Goal: Navigation & Orientation: Understand site structure

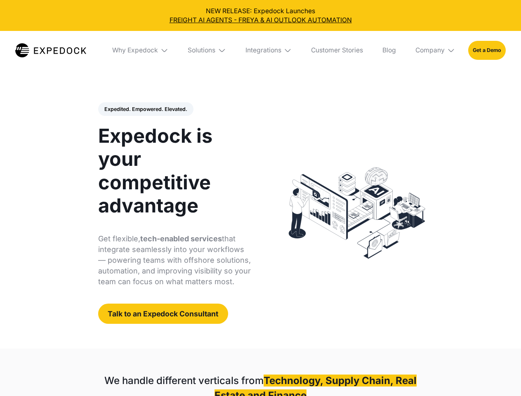
select select
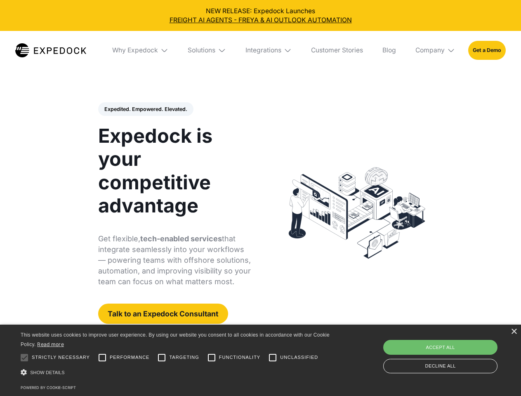
click at [260, 50] on div "Integrations" at bounding box center [263, 50] width 36 height 8
click at [141, 50] on div "Why Expedock" at bounding box center [128, 50] width 46 height 8
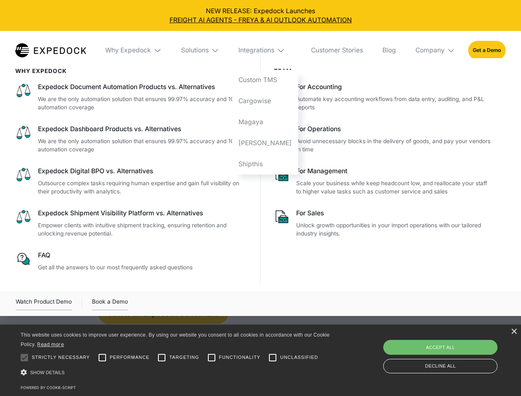
click at [207, 50] on div "Solutions" at bounding box center [195, 50] width 28 height 8
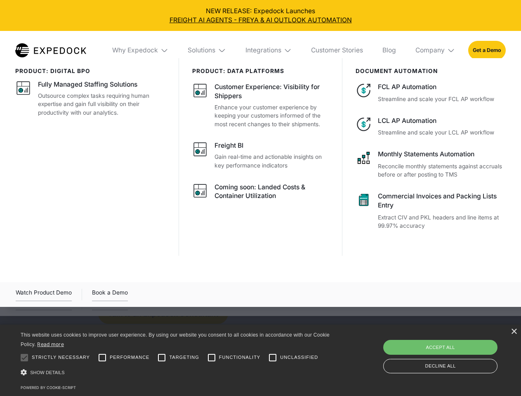
click at [269, 50] on div "Integrations" at bounding box center [263, 50] width 36 height 8
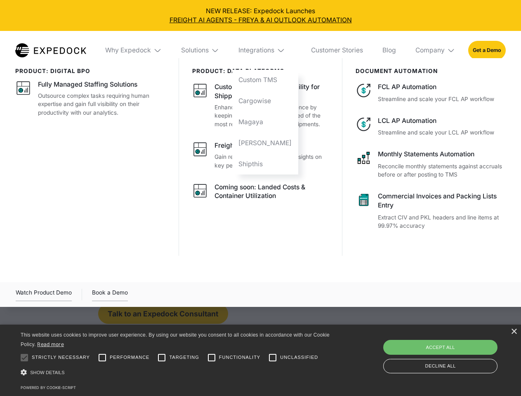
click at [435, 50] on div "Company" at bounding box center [429, 50] width 29 height 8
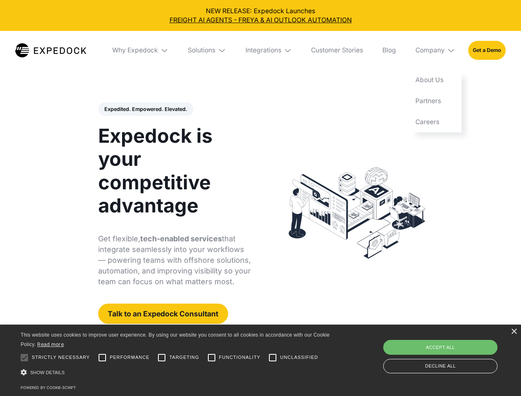
click at [145, 109] on div "Expedited. Empowered. Elevated. Automate Freight Document Extraction at 99.97% …" at bounding box center [174, 213] width 153 height 222
click at [24, 358] on div at bounding box center [24, 357] width 16 height 16
click at [102, 358] on input "Performance" at bounding box center [102, 357] width 16 height 16
checkbox input "true"
click at [162, 358] on input "Targeting" at bounding box center [161, 357] width 16 height 16
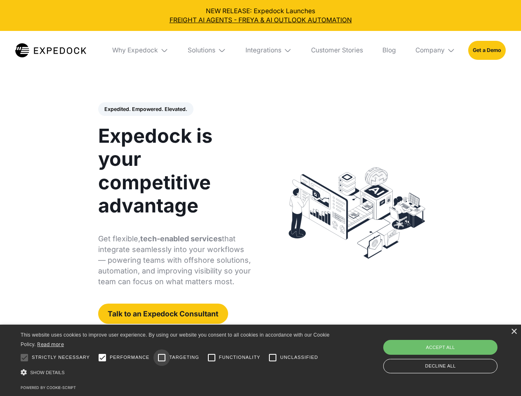
checkbox input "true"
click at [212, 358] on input "Functionality" at bounding box center [211, 357] width 16 height 16
checkbox input "true"
